Goal: Obtain resource: Download file/media

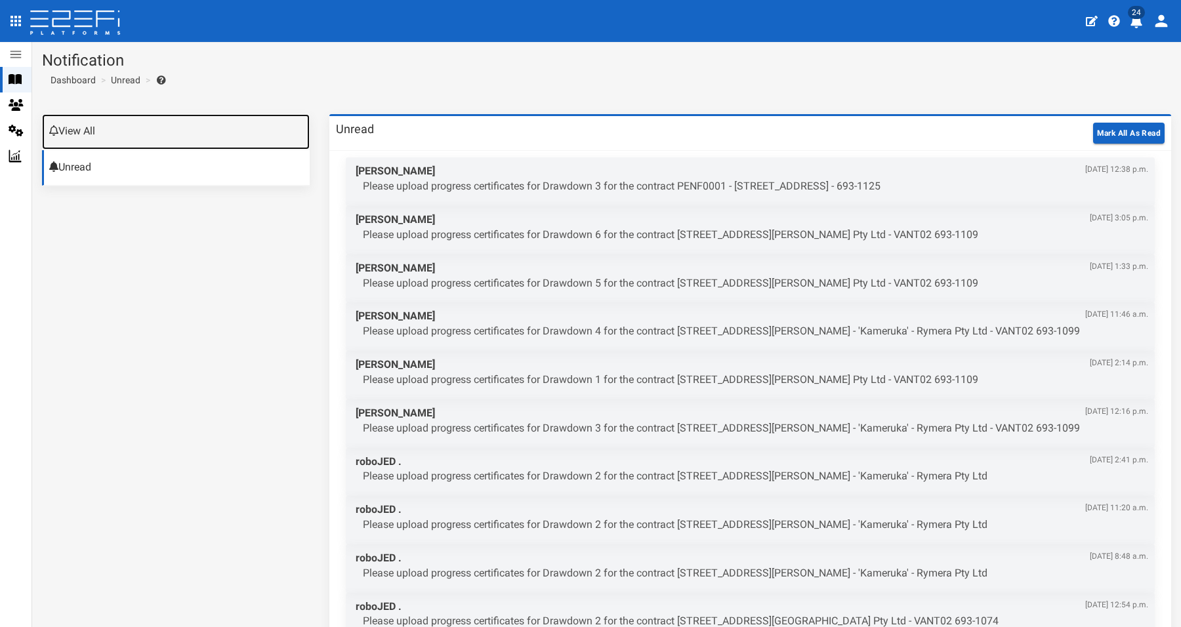
click at [119, 128] on link "View All" at bounding box center [176, 131] width 268 height 35
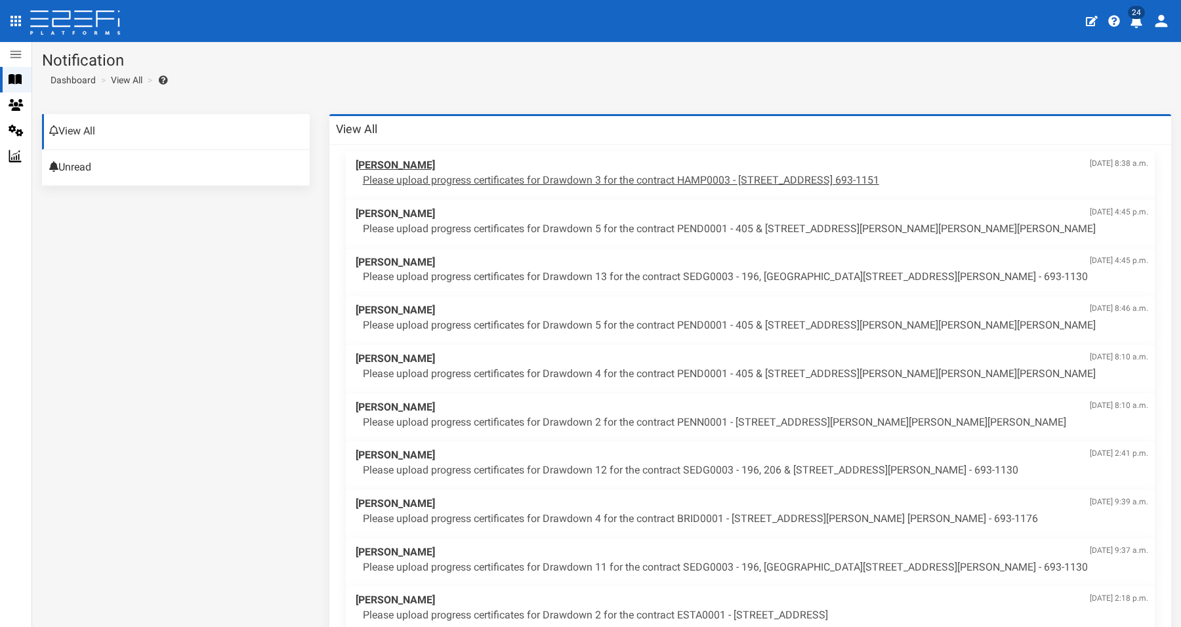
click at [641, 178] on p "Please upload progress certificates for Drawdown 3 for the contract HAMP0003 - …" at bounding box center [755, 180] width 785 height 15
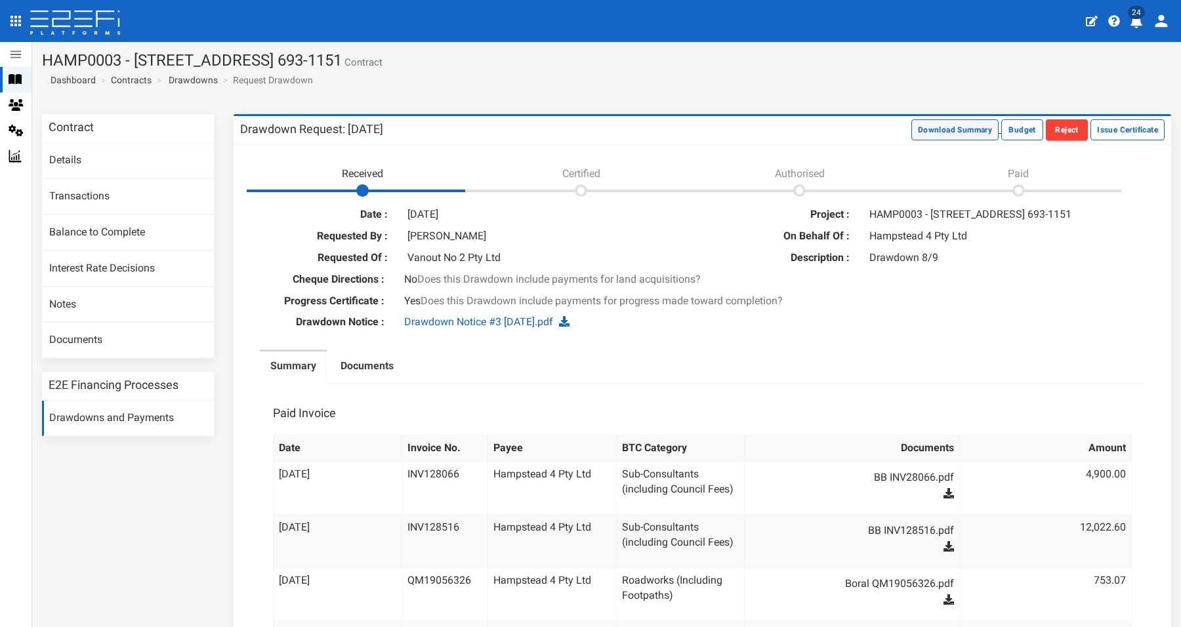
click at [957, 127] on button "Download Summary" at bounding box center [954, 129] width 87 height 21
